Goal: Transaction & Acquisition: Purchase product/service

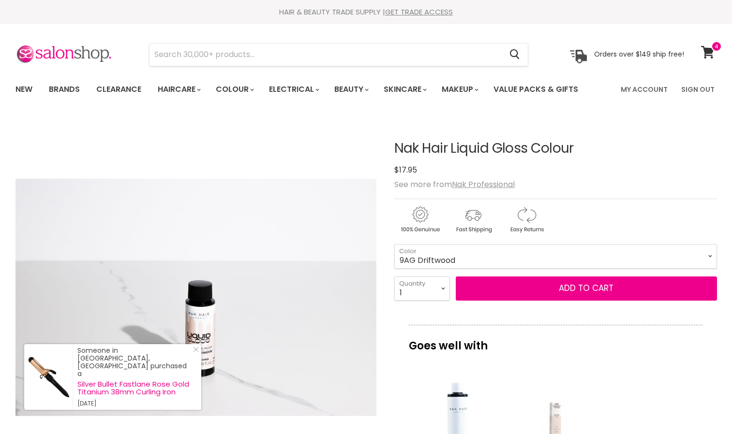
select select "9AG Driftwood"
click at [712, 54] on icon at bounding box center [708, 52] width 14 height 13
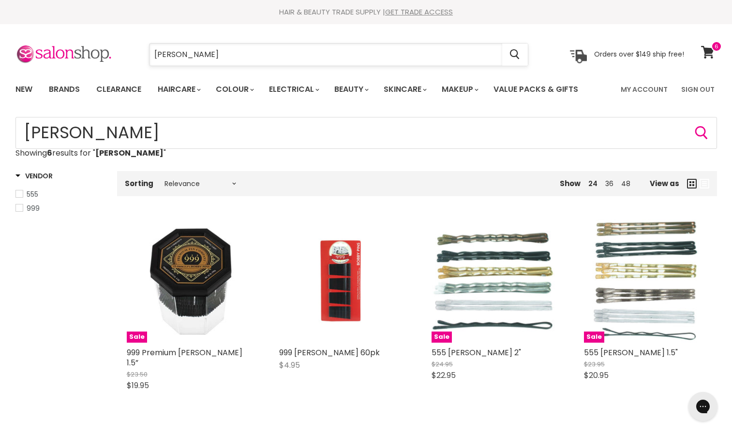
click at [213, 61] on input "bobby pins" at bounding box center [325, 55] width 353 height 22
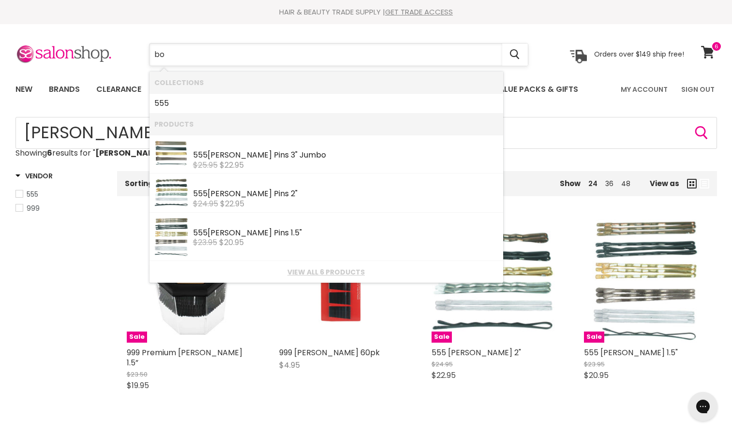
type input "b"
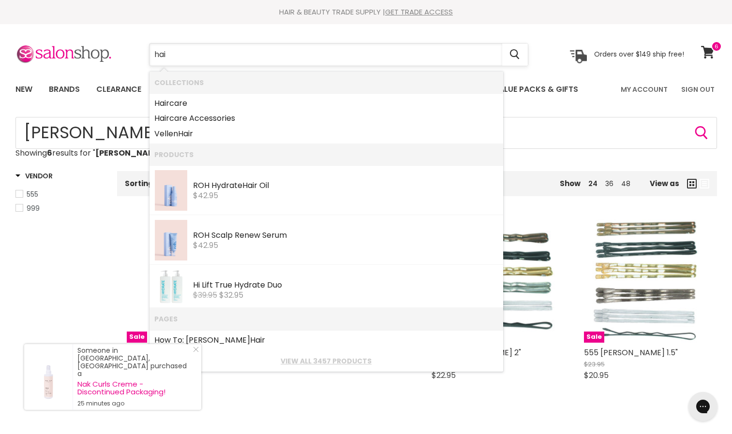
type input "hair"
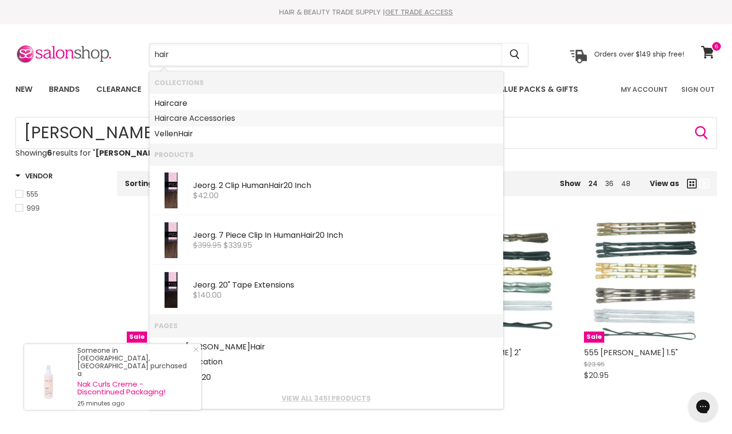
click at [224, 117] on link "Hair care Accessories" at bounding box center [326, 118] width 344 height 15
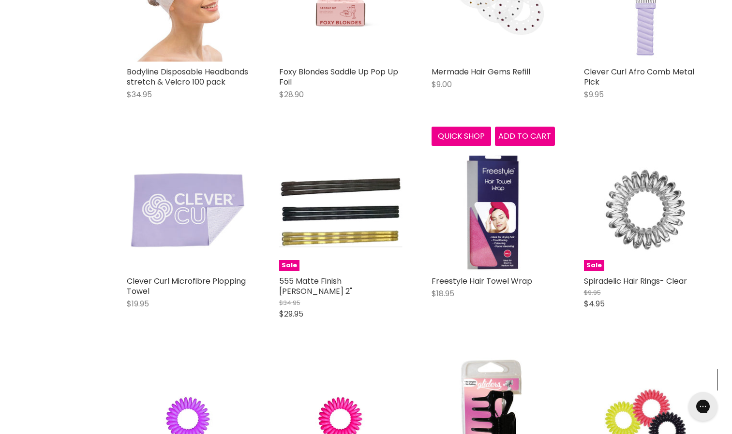
scroll to position [314, 0]
